Goal: Find contact information: Find contact information

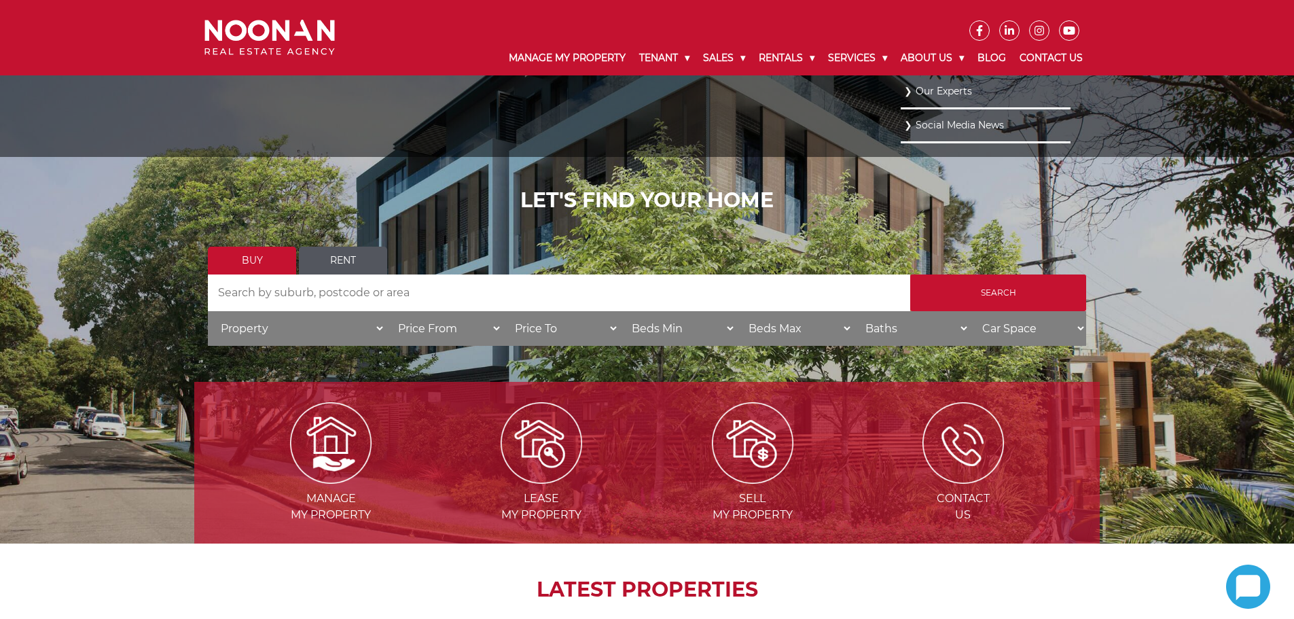
click at [934, 94] on link "Our Experts" at bounding box center [985, 91] width 163 height 18
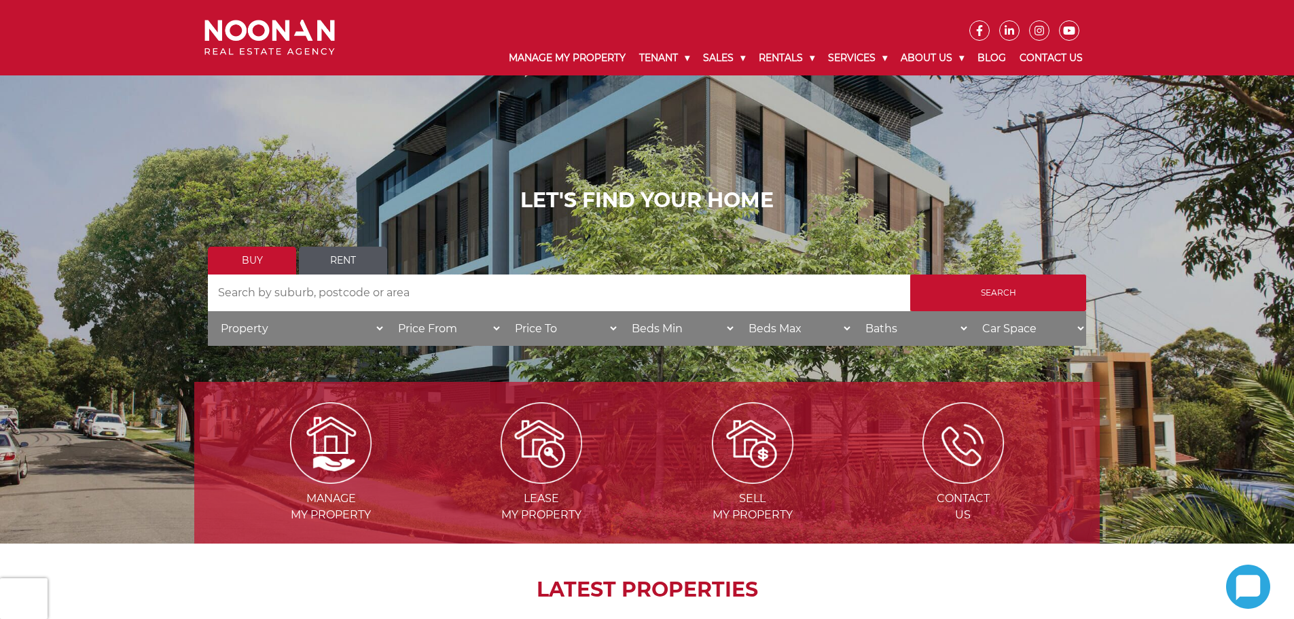
click at [386, 28] on ul at bounding box center [722, 20] width 734 height 41
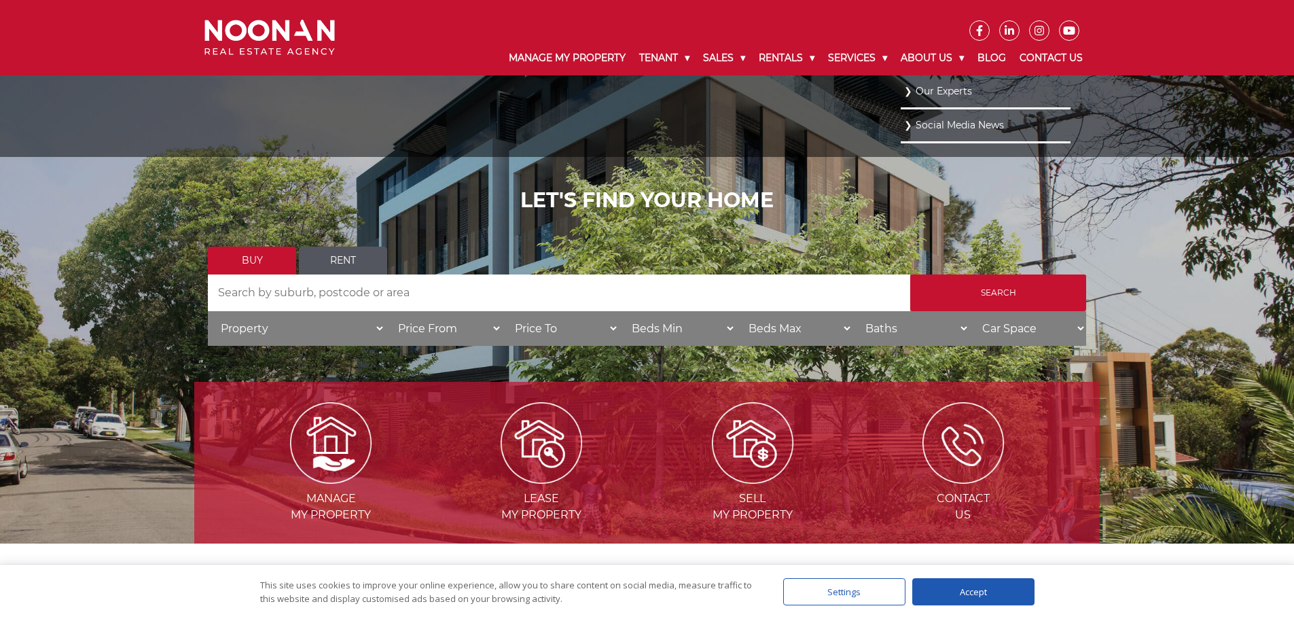
click at [949, 92] on link "Our Experts" at bounding box center [985, 91] width 163 height 18
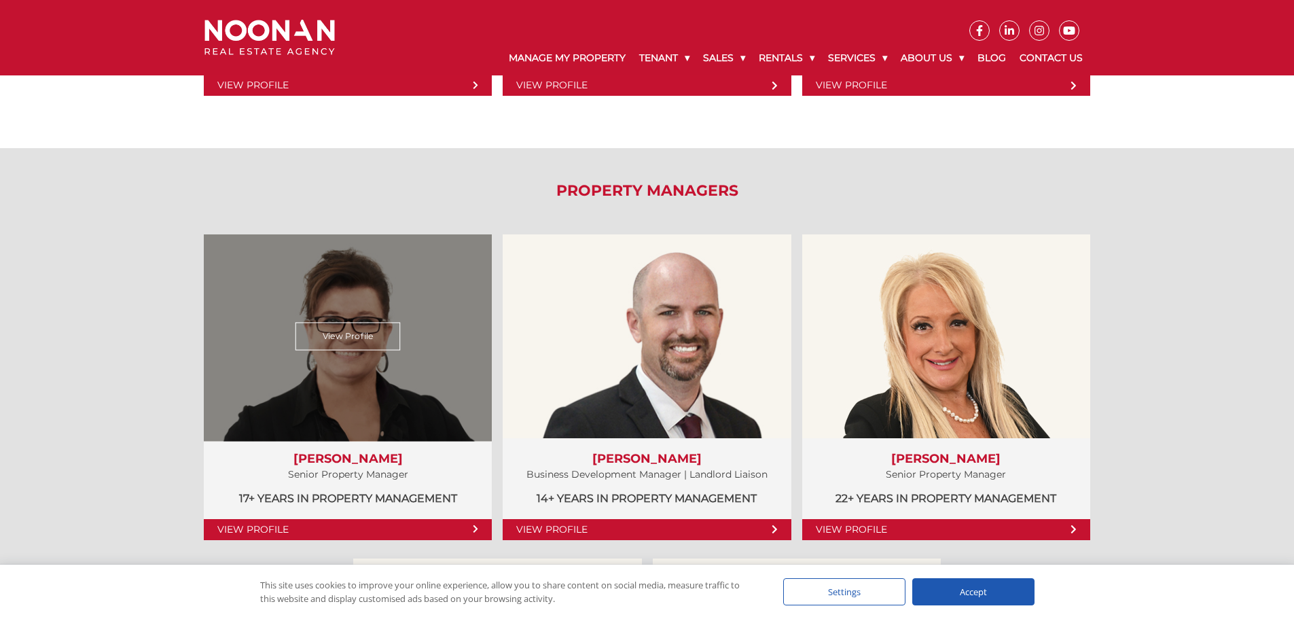
scroll to position [566, 0]
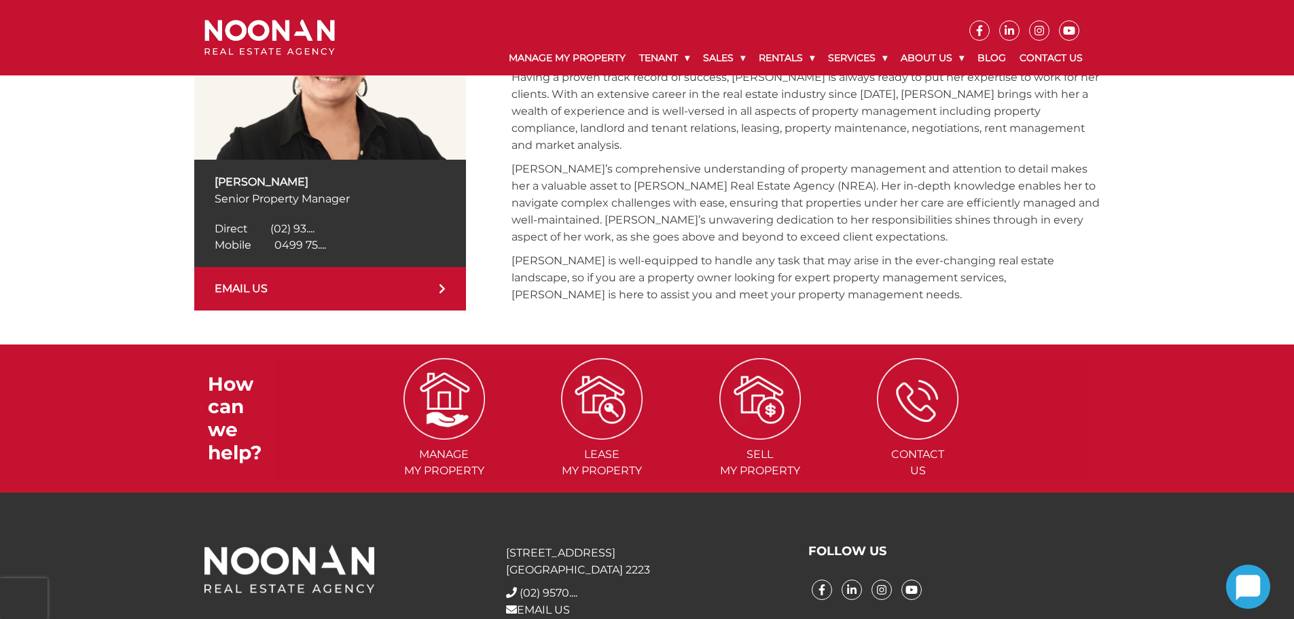
click at [294, 240] on span "0499 75...." at bounding box center [300, 244] width 52 height 13
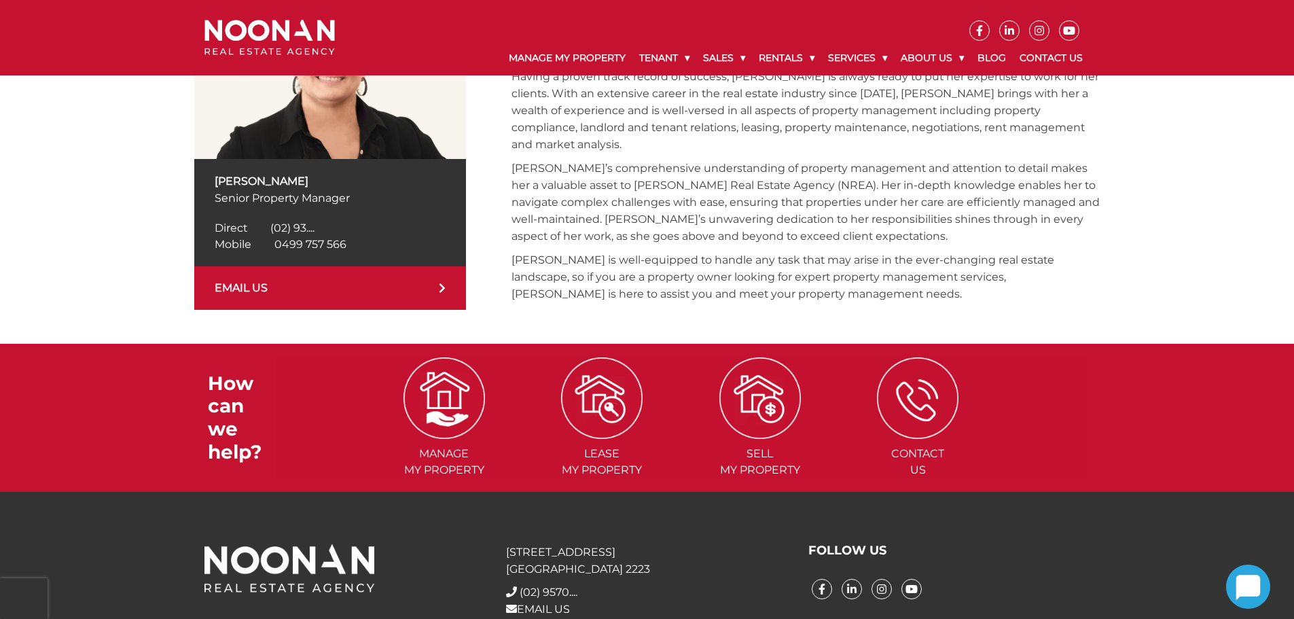
click at [302, 224] on span "(02) 93...." at bounding box center [292, 227] width 44 height 13
click at [314, 244] on span "0499 757 566" at bounding box center [310, 244] width 72 height 13
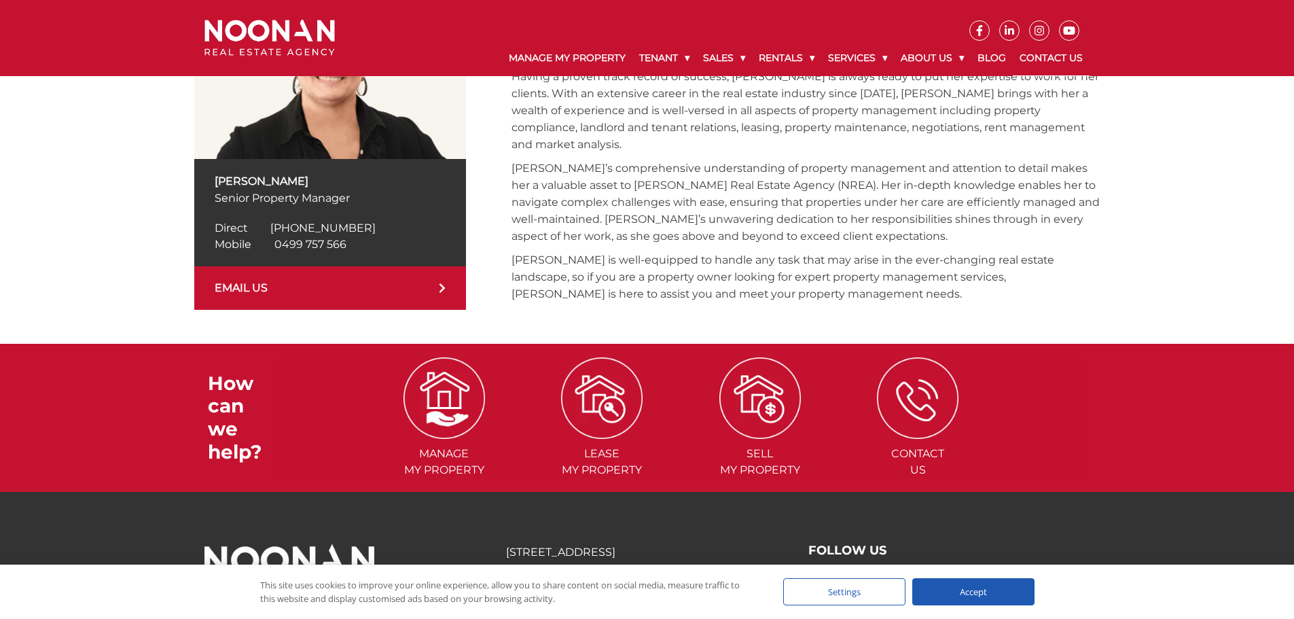
click at [1067, 58] on link "Contact Us" at bounding box center [1051, 58] width 77 height 35
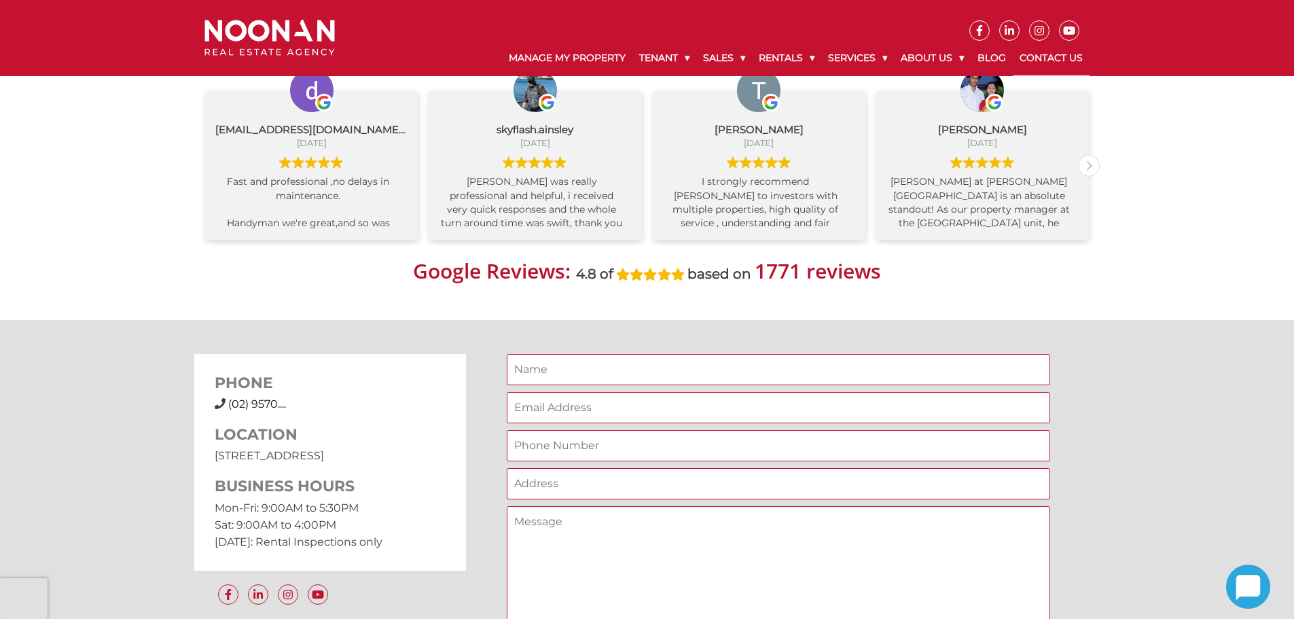
scroll to position [821, 0]
